Goal: Task Accomplishment & Management: Use online tool/utility

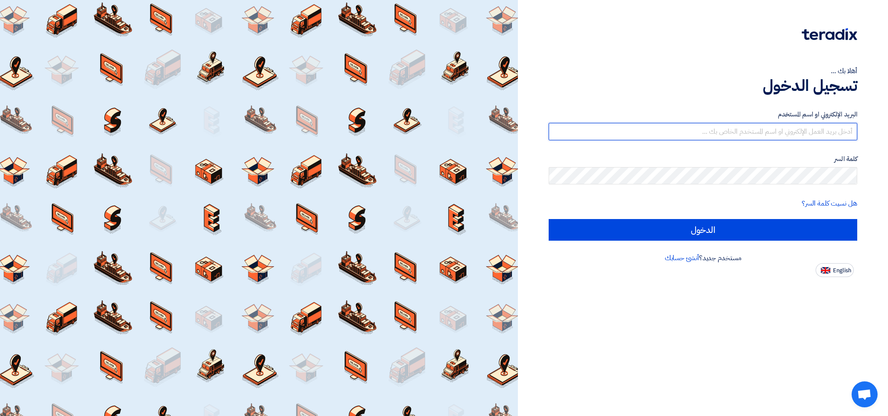
type input "[EMAIL_ADDRESS][DOMAIN_NAME]"
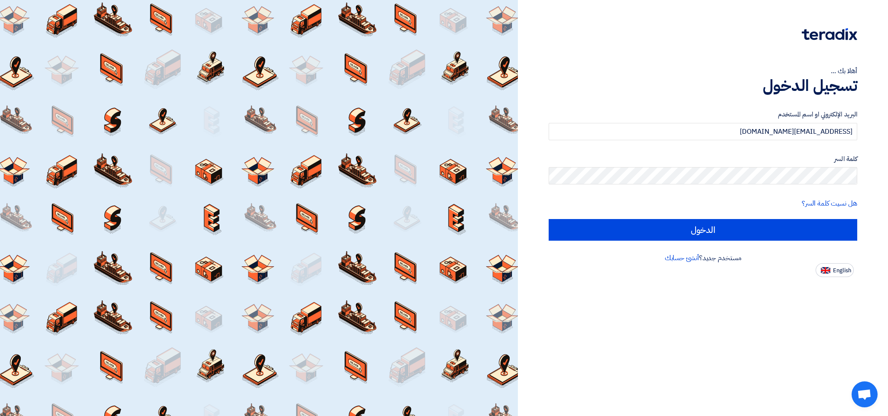
click at [588, 36] on div at bounding box center [703, 40] width 309 height 24
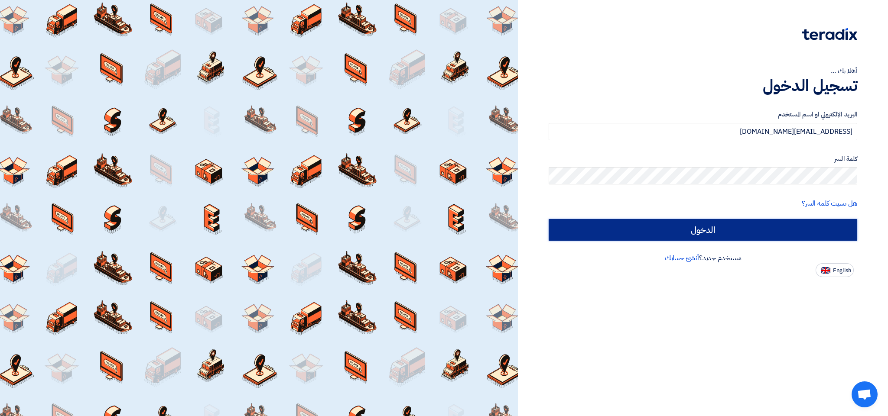
click at [679, 228] on input "الدخول" at bounding box center [703, 230] width 309 height 22
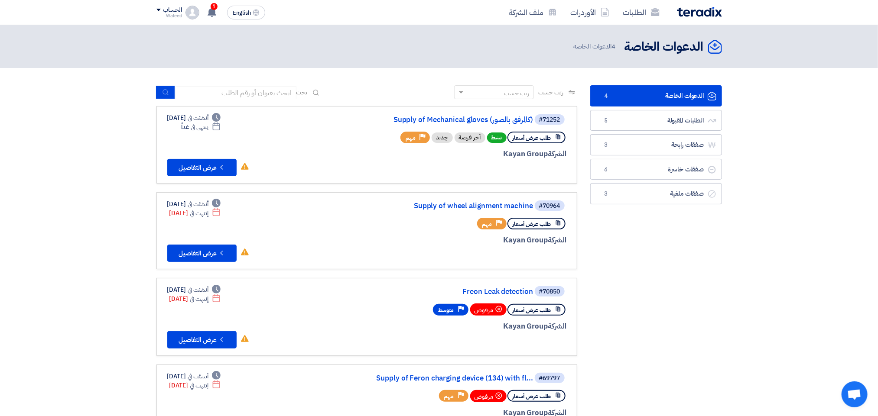
click at [645, 91] on link "الدعوات الخاصة الدعوات الخاصة 4" at bounding box center [656, 95] width 132 height 21
click at [461, 117] on link "Supply of Mechanical gloves (كالمرفق بالصور)" at bounding box center [446, 120] width 173 height 8
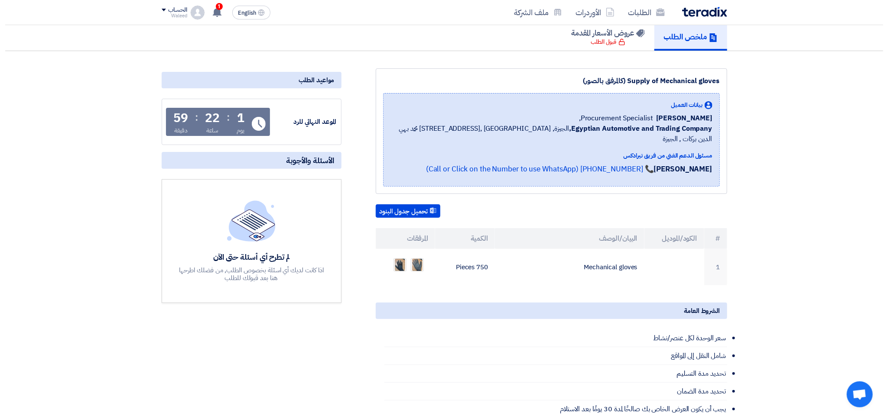
scroll to position [72, 0]
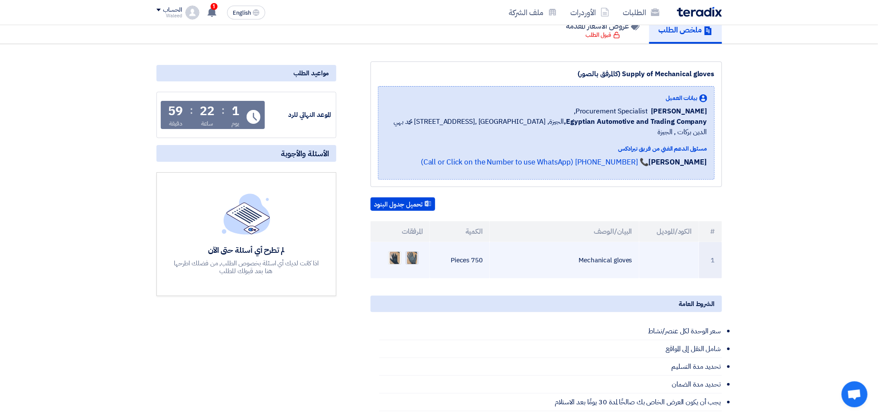
click at [409, 250] on img at bounding box center [412, 258] width 12 height 16
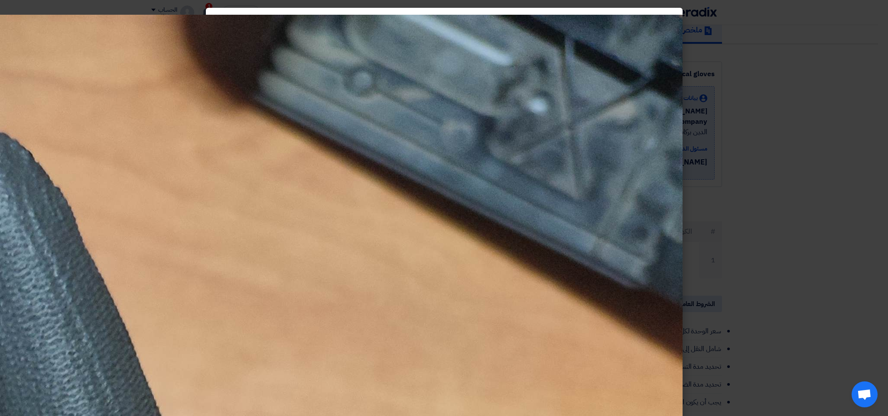
drag, startPoint x: 485, startPoint y: 8, endPoint x: 383, endPoint y: 27, distance: 103.3
drag, startPoint x: 355, startPoint y: 10, endPoint x: 290, endPoint y: 12, distance: 64.6
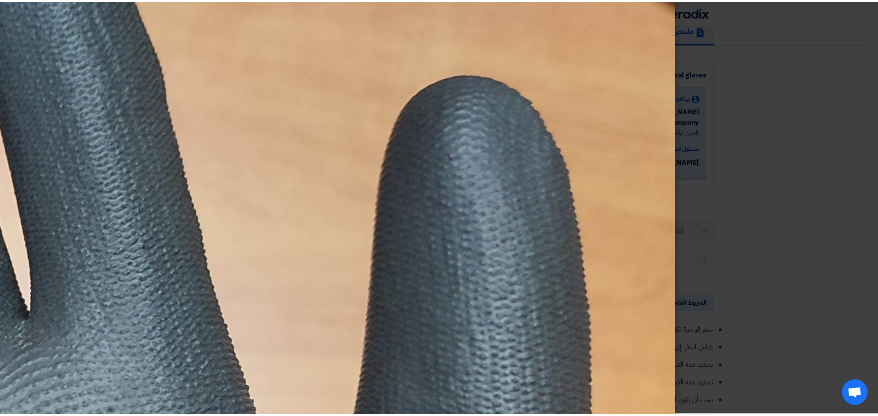
scroll to position [0, 0]
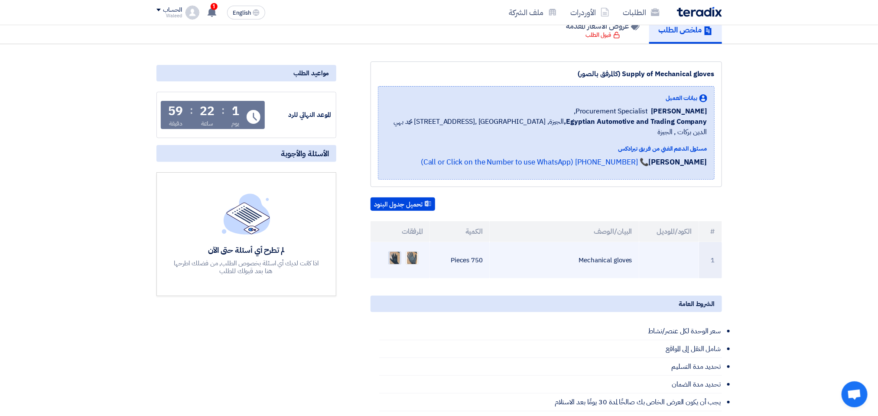
click at [396, 250] on img at bounding box center [395, 258] width 12 height 16
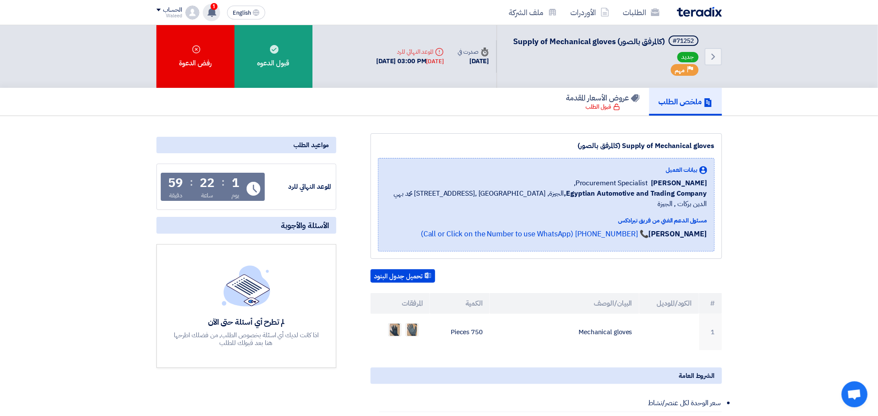
click at [211, 13] on use at bounding box center [212, 12] width 9 height 10
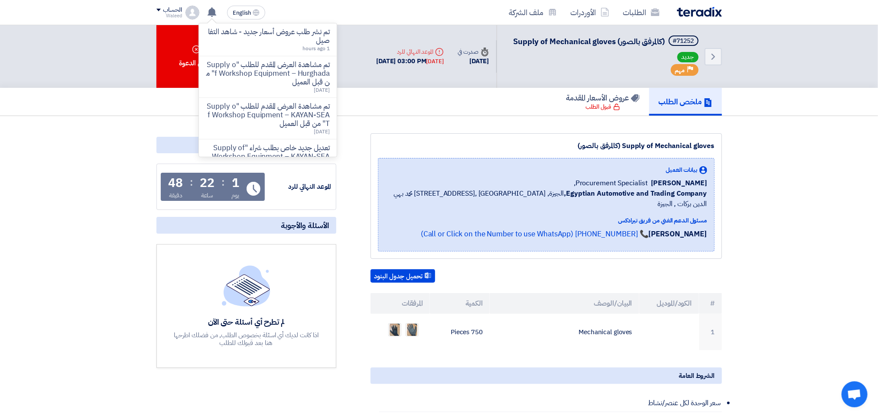
click at [438, 119] on section "Supply of Mechanical gloves (كالمرفق بالصور) بيانات العميل [PERSON_NAME] Procur…" at bounding box center [439, 408] width 878 height 585
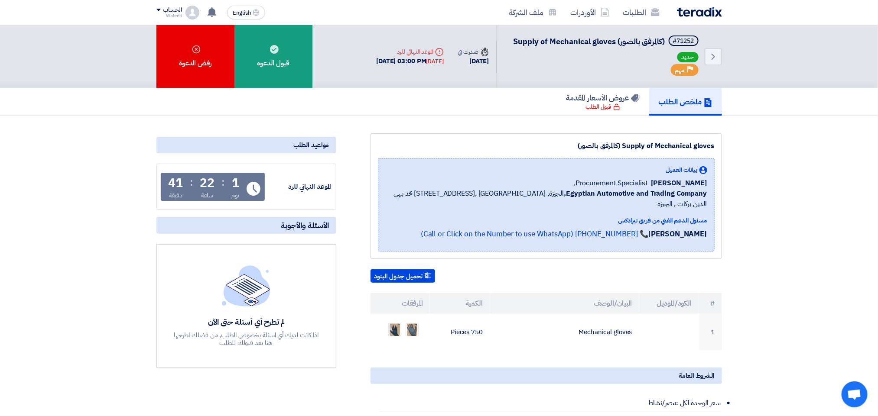
click at [47, 222] on section "Supply of Mechanical gloves (كالمرفق بالصور) بيانات العميل [PERSON_NAME] Procur…" at bounding box center [439, 408] width 878 height 585
